Goal: Task Accomplishment & Management: Complete application form

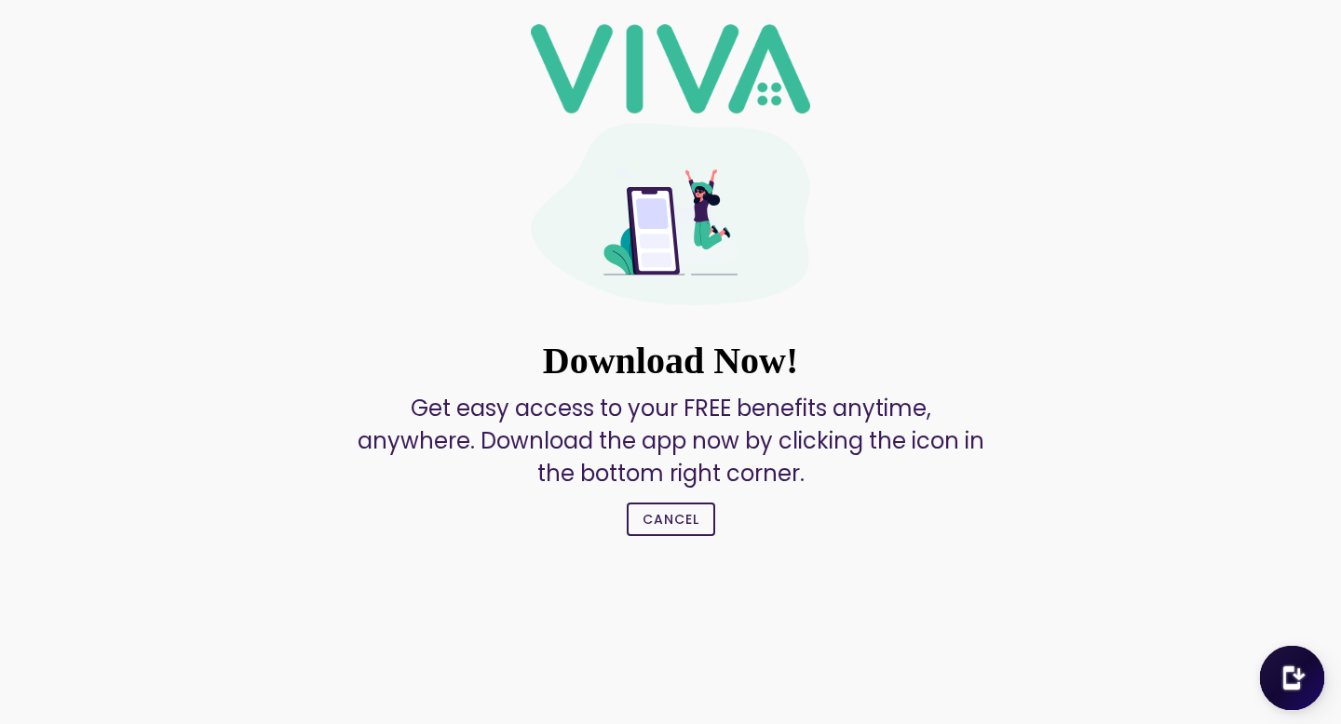
click at [1301, 673] on img at bounding box center [1291, 677] width 65 height 65
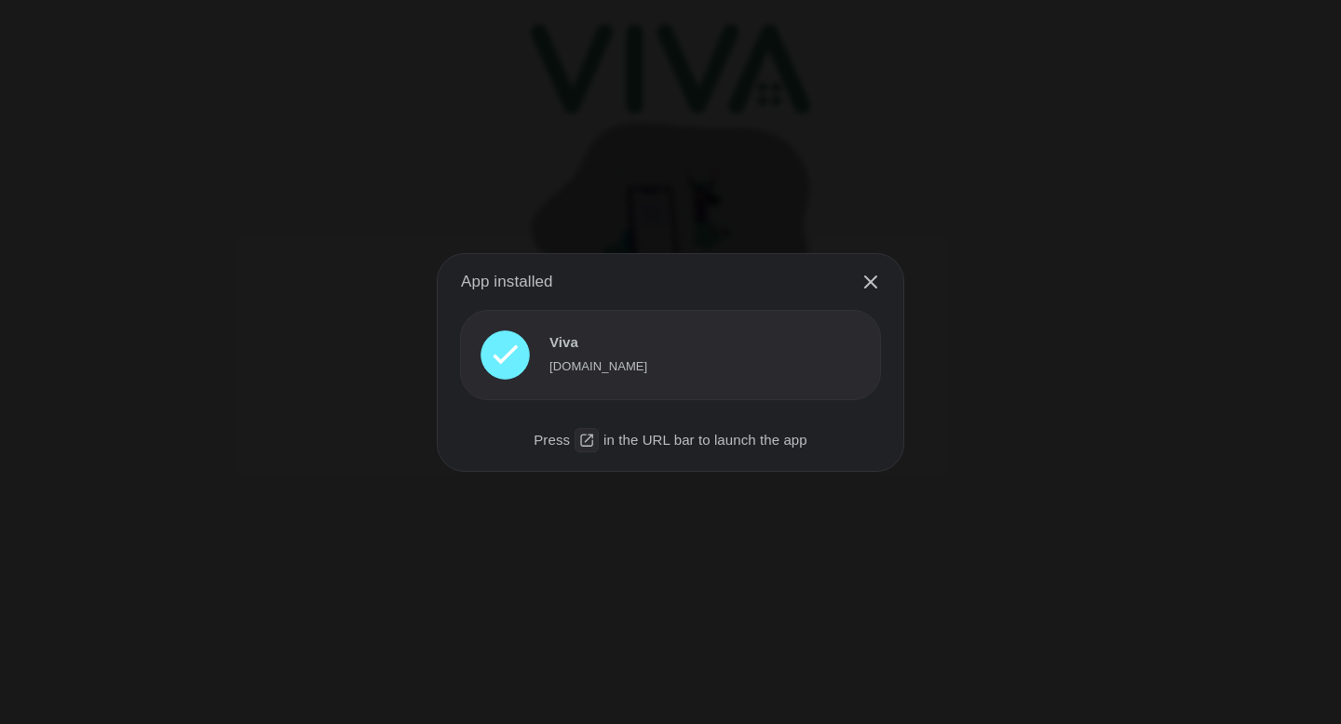
click at [593, 364] on div "[DOMAIN_NAME]" at bounding box center [689, 367] width 281 height 24
click at [573, 342] on div "Viva" at bounding box center [689, 342] width 281 height 24
click at [706, 353] on div "Viva" at bounding box center [689, 342] width 281 height 24
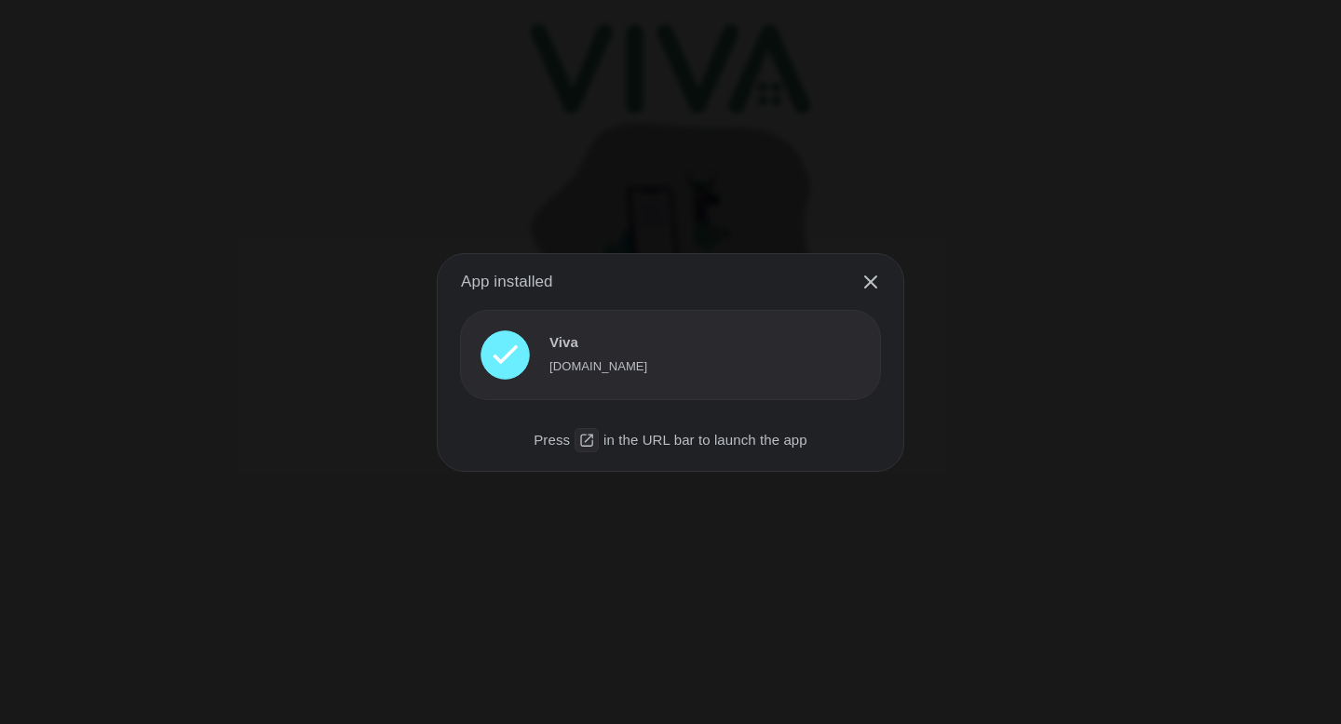
click at [719, 368] on div "vivabenefits.app" at bounding box center [689, 367] width 281 height 24
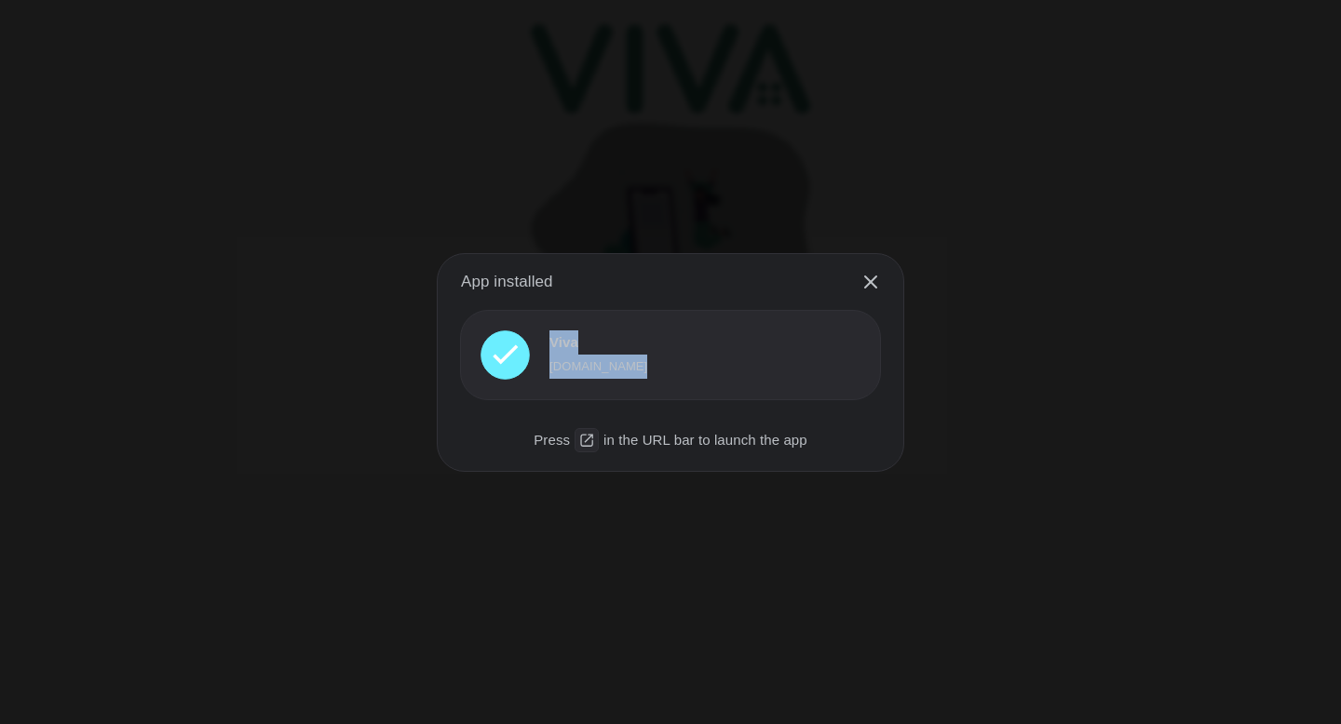
drag, startPoint x: 719, startPoint y: 368, endPoint x: 745, endPoint y: 273, distance: 98.5
click at [745, 273] on div "App installed Viva vivabenefits.app Press in the URL bar to launch the app" at bounding box center [670, 362] width 467 height 219
click at [809, 148] on div "App installed Viva vivabenefits.app Press in the URL bar to launch the app" at bounding box center [670, 362] width 1341 height 724
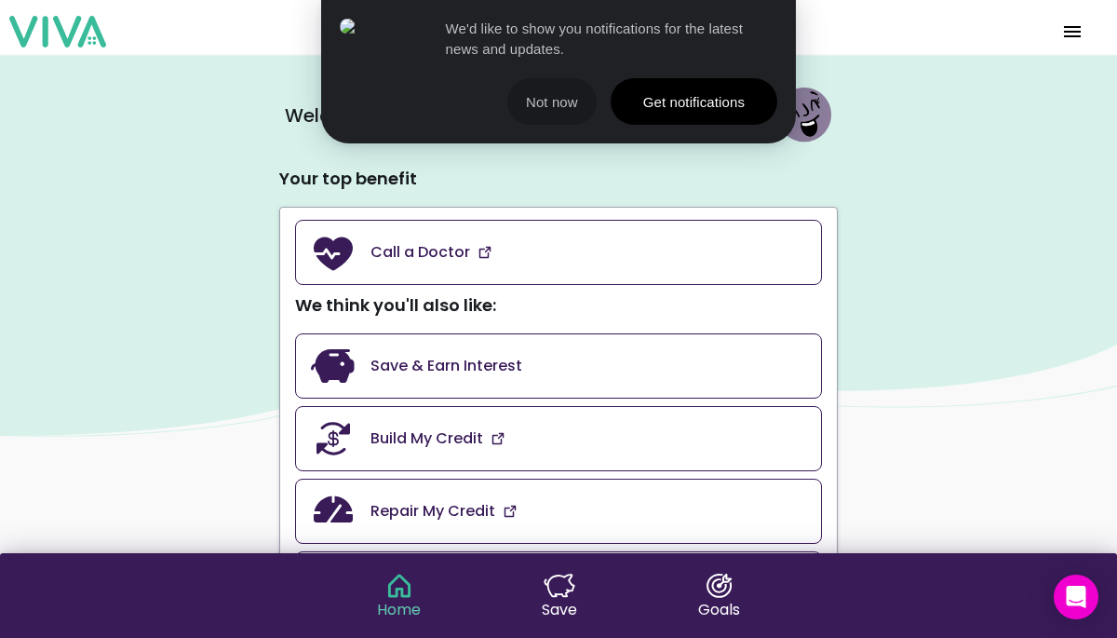
click at [546, 109] on button "Not now" at bounding box center [551, 101] width 89 height 47
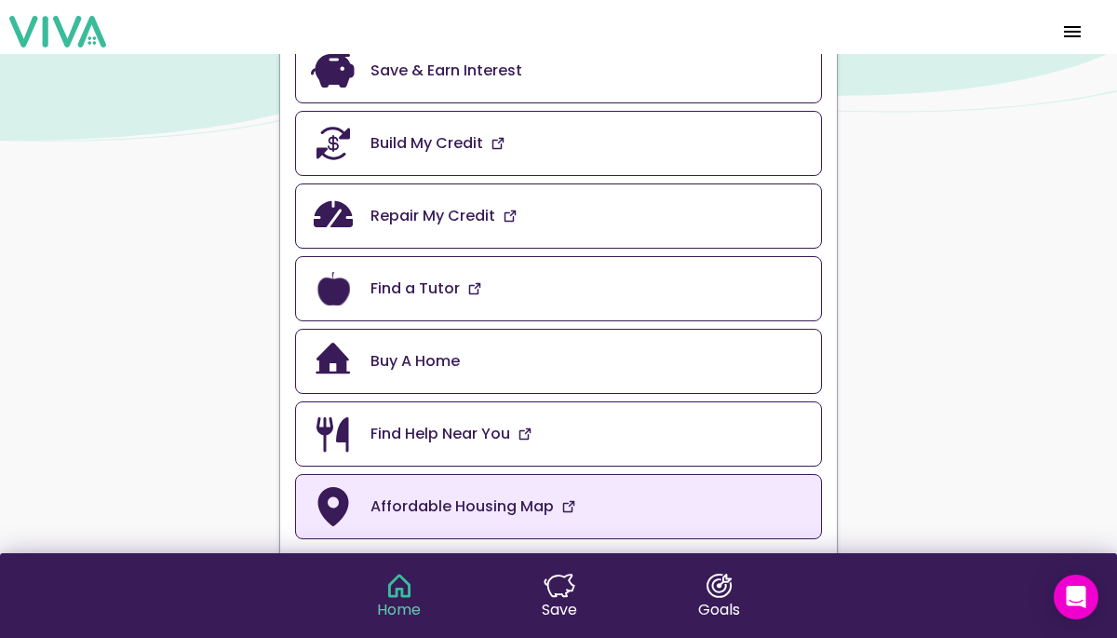
scroll to position [290, 0]
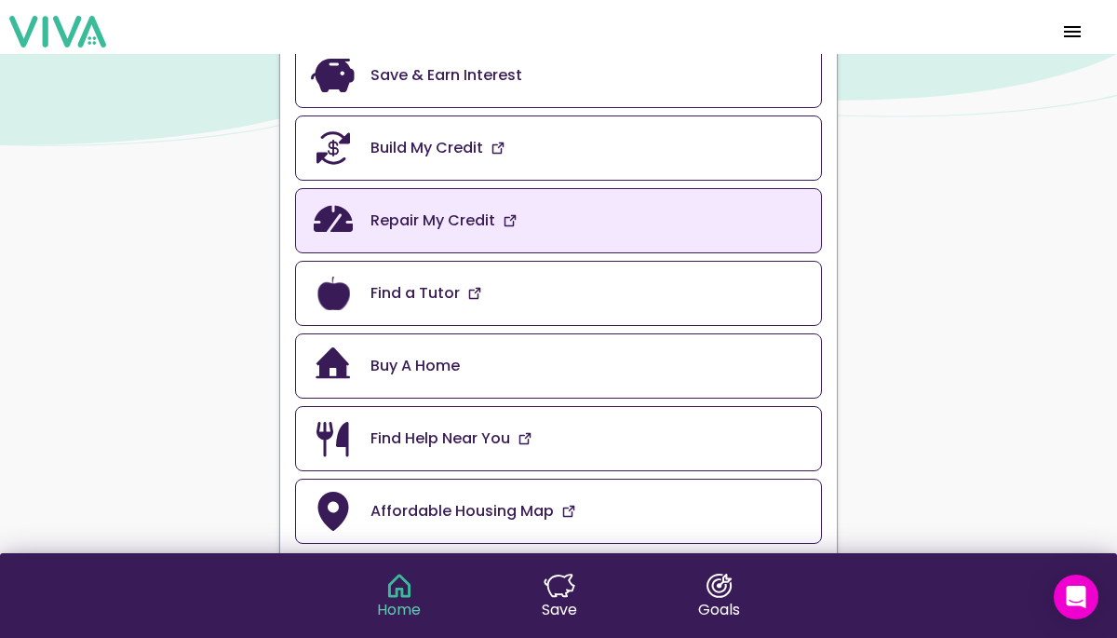
click at [0, 0] on slot "Repair My Credit" at bounding box center [0, 0] width 0 height 0
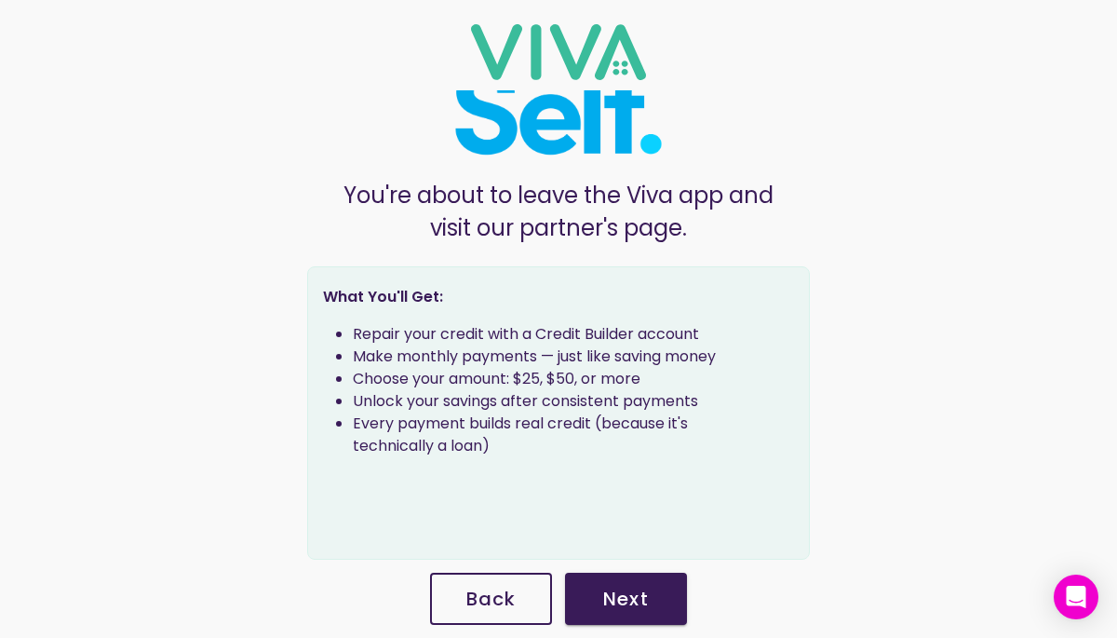
scroll to position [89, 0]
click at [0, 0] on slot "Next" at bounding box center [0, 0] width 0 height 0
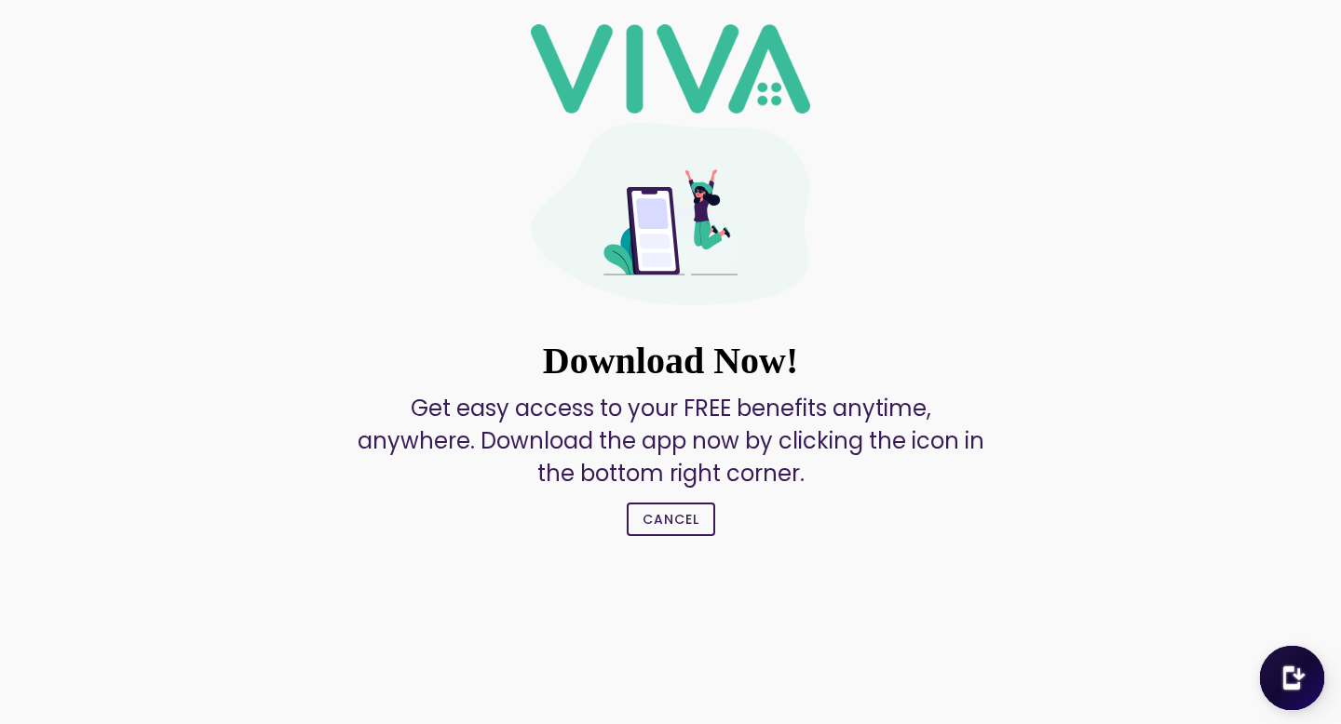
click at [1305, 679] on img at bounding box center [1291, 677] width 65 height 65
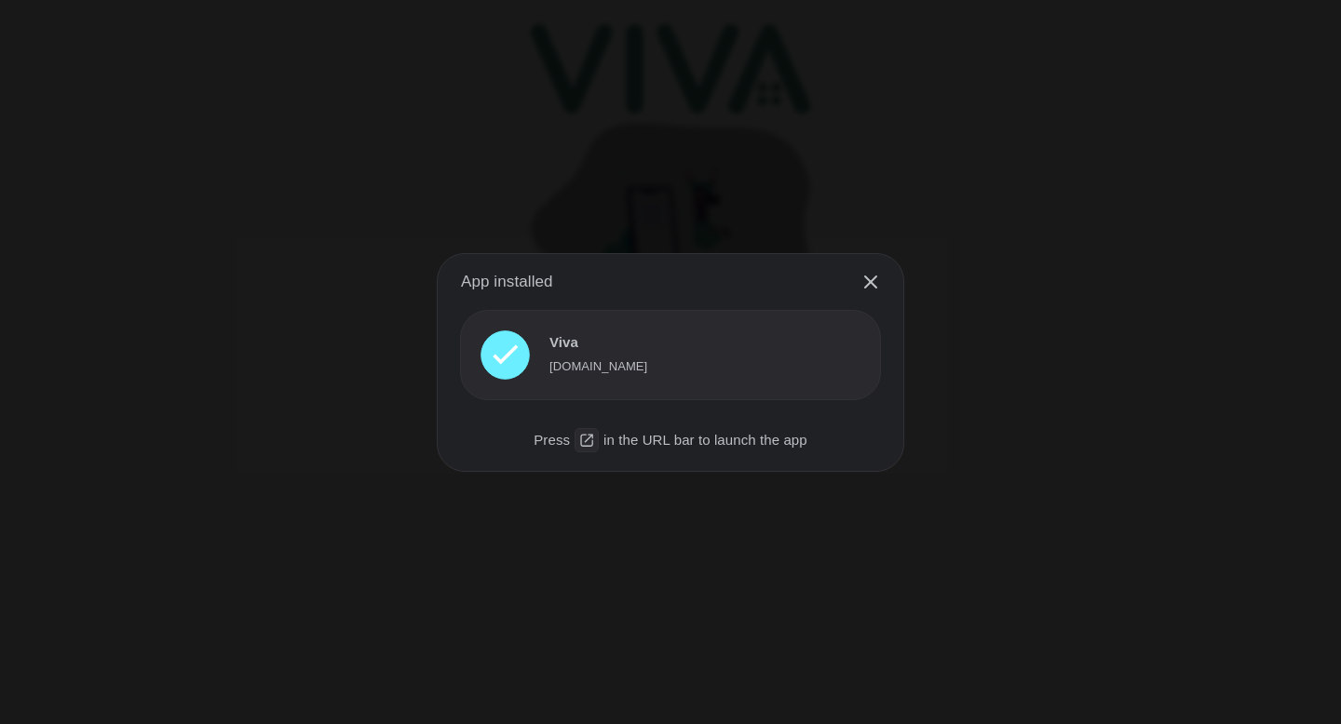
click at [635, 350] on div "Viva" at bounding box center [689, 342] width 281 height 24
